Goal: Task Accomplishment & Management: Complete application form

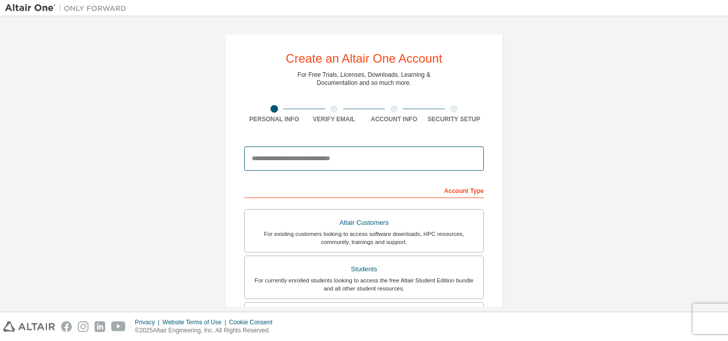
click at [320, 157] on input "email" at bounding box center [364, 159] width 240 height 24
type input "**********"
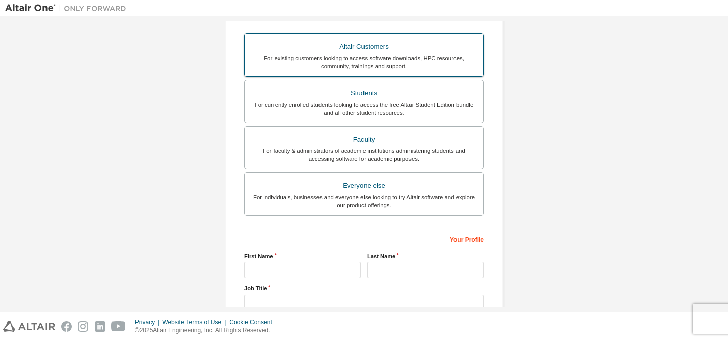
scroll to position [202, 0]
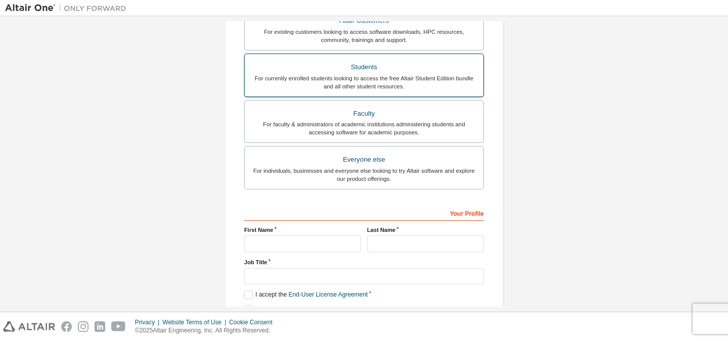
click at [410, 79] on div "For currently enrolled students looking to access the free Altair Student Editi…" at bounding box center [364, 82] width 226 height 16
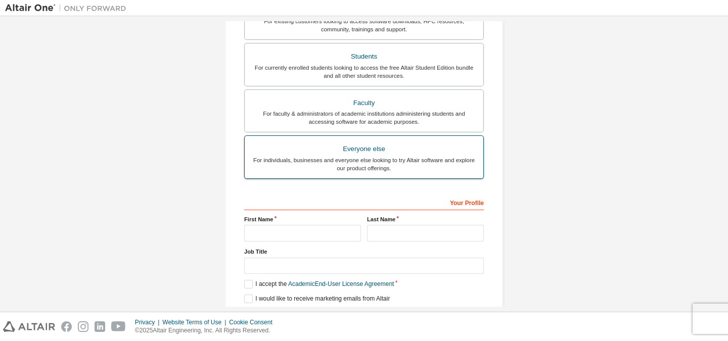
scroll to position [250, 0]
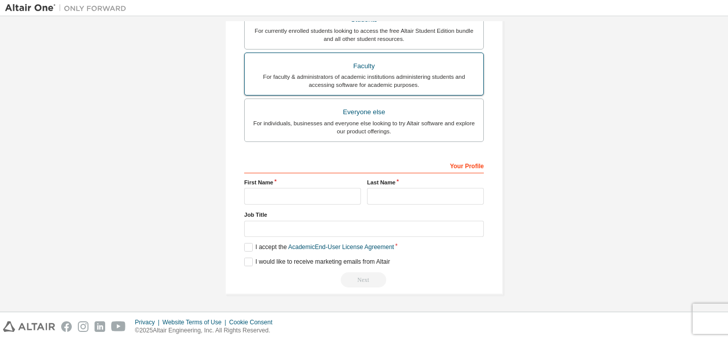
click at [367, 75] on div "For faculty & administrators of academic institutions administering students an…" at bounding box center [364, 81] width 226 height 16
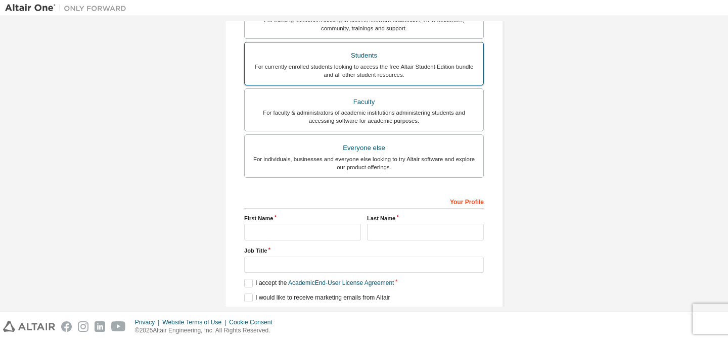
scroll to position [149, 0]
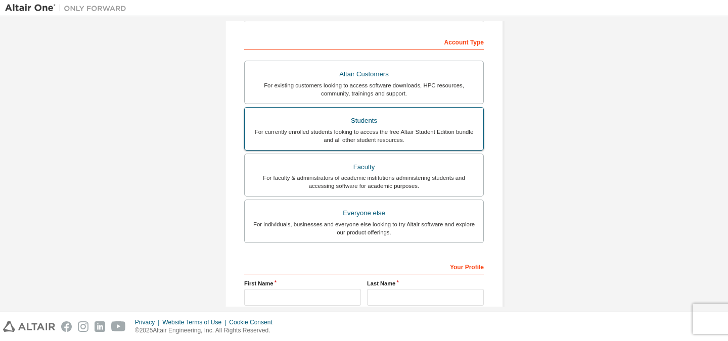
click at [373, 124] on div "Students" at bounding box center [364, 121] width 226 height 14
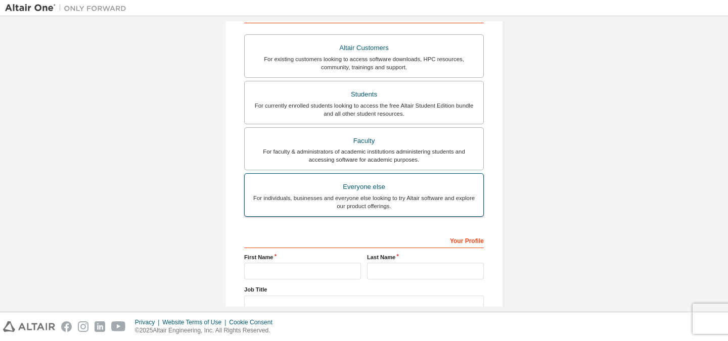
scroll to position [250, 0]
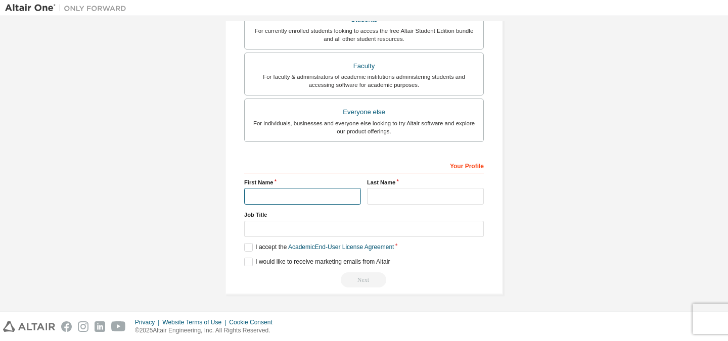
click at [277, 199] on input "text" at bounding box center [302, 196] width 117 height 17
type input "*****"
drag, startPoint x: 399, startPoint y: 186, endPoint x: 401, endPoint y: 194, distance: 7.2
click at [399, 187] on div "Last Name" at bounding box center [425, 191] width 123 height 26
click at [401, 194] on input "text" at bounding box center [425, 196] width 117 height 17
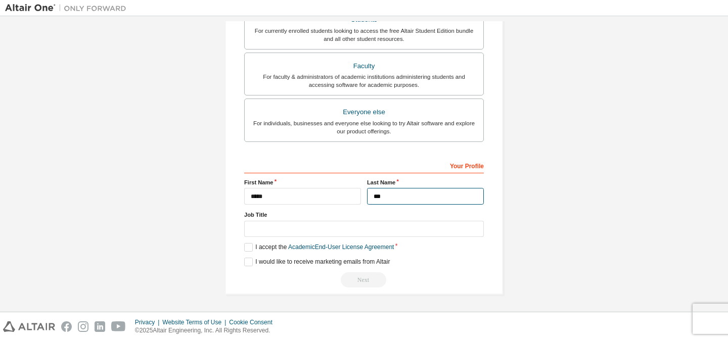
type input "***"
click at [356, 235] on input "text" at bounding box center [364, 229] width 240 height 17
type input "********"
click at [246, 245] on label "I accept the Academic End-User License Agreement" at bounding box center [319, 247] width 150 height 9
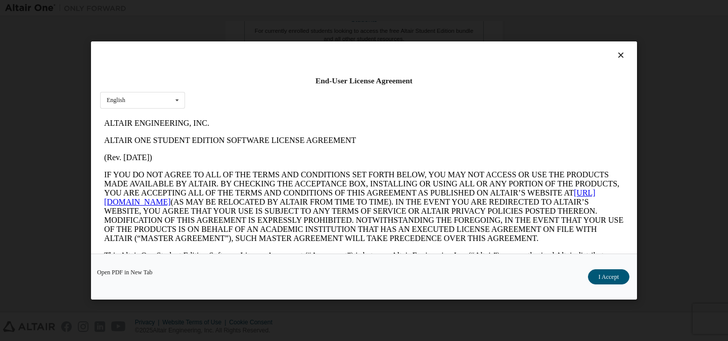
scroll to position [0, 0]
click at [616, 277] on button "I Accept" at bounding box center [608, 276] width 41 height 15
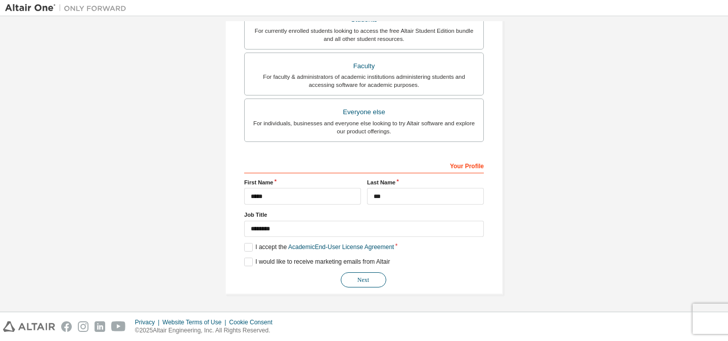
click at [365, 286] on button "Next" at bounding box center [363, 279] width 45 height 15
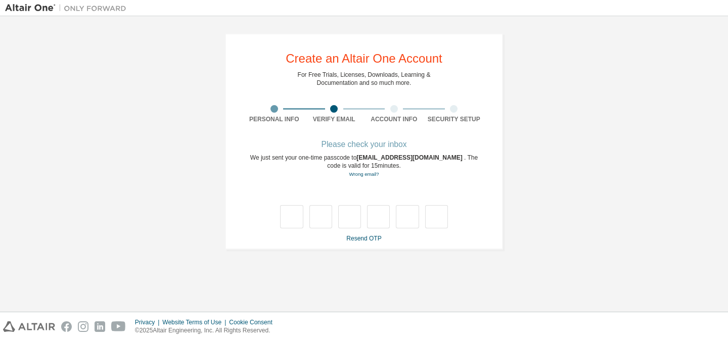
type input "*"
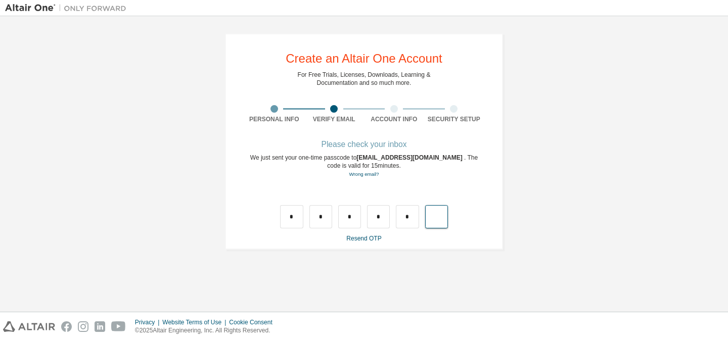
type input "*"
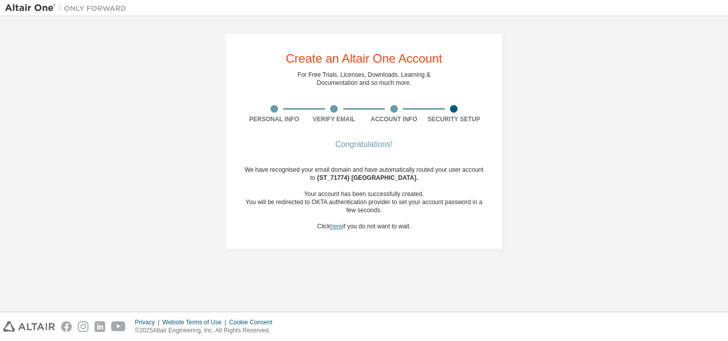
click at [333, 224] on link "here" at bounding box center [336, 226] width 12 height 7
